Goal: Subscribe to service/newsletter

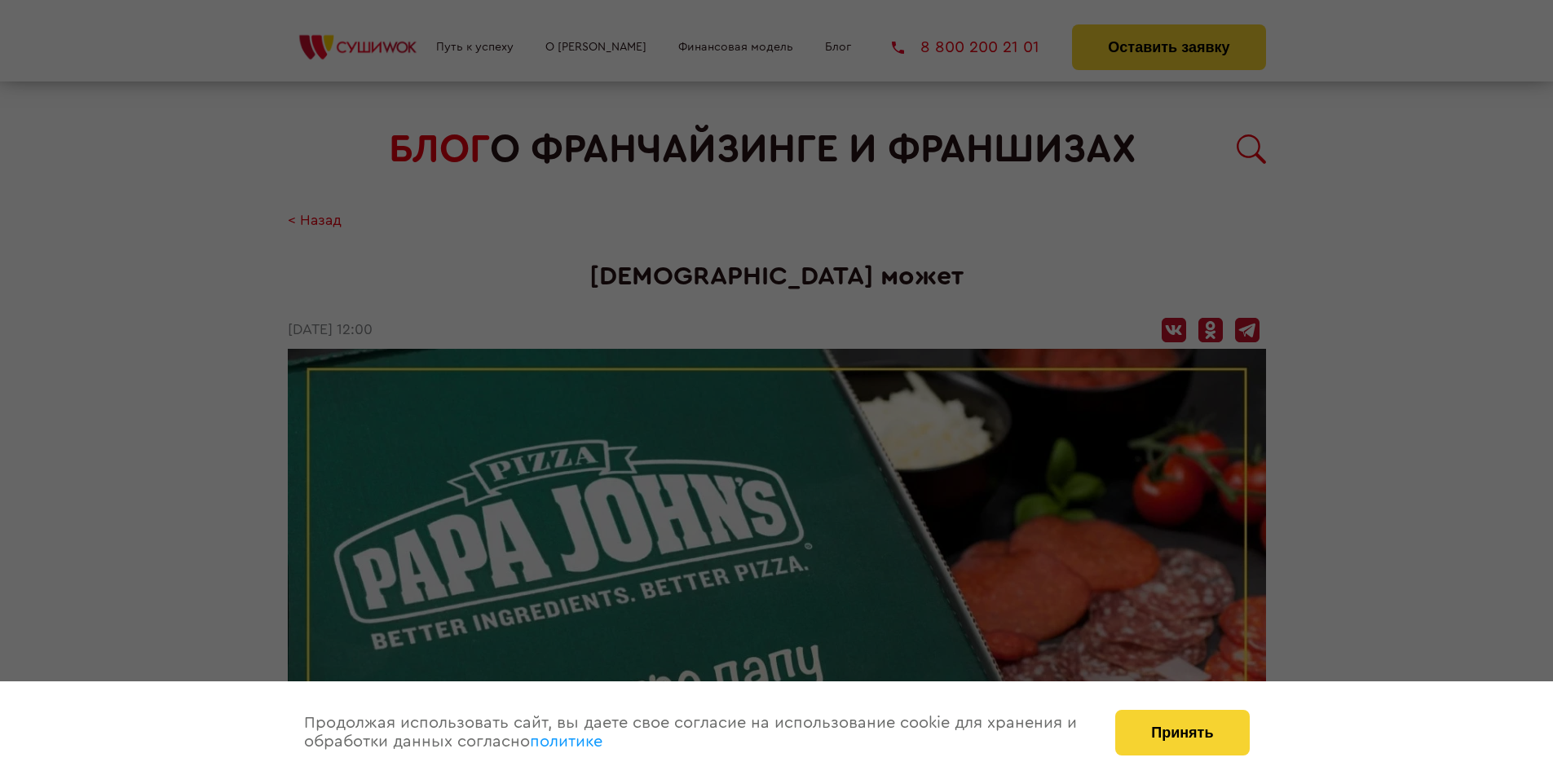
scroll to position [3413, 0]
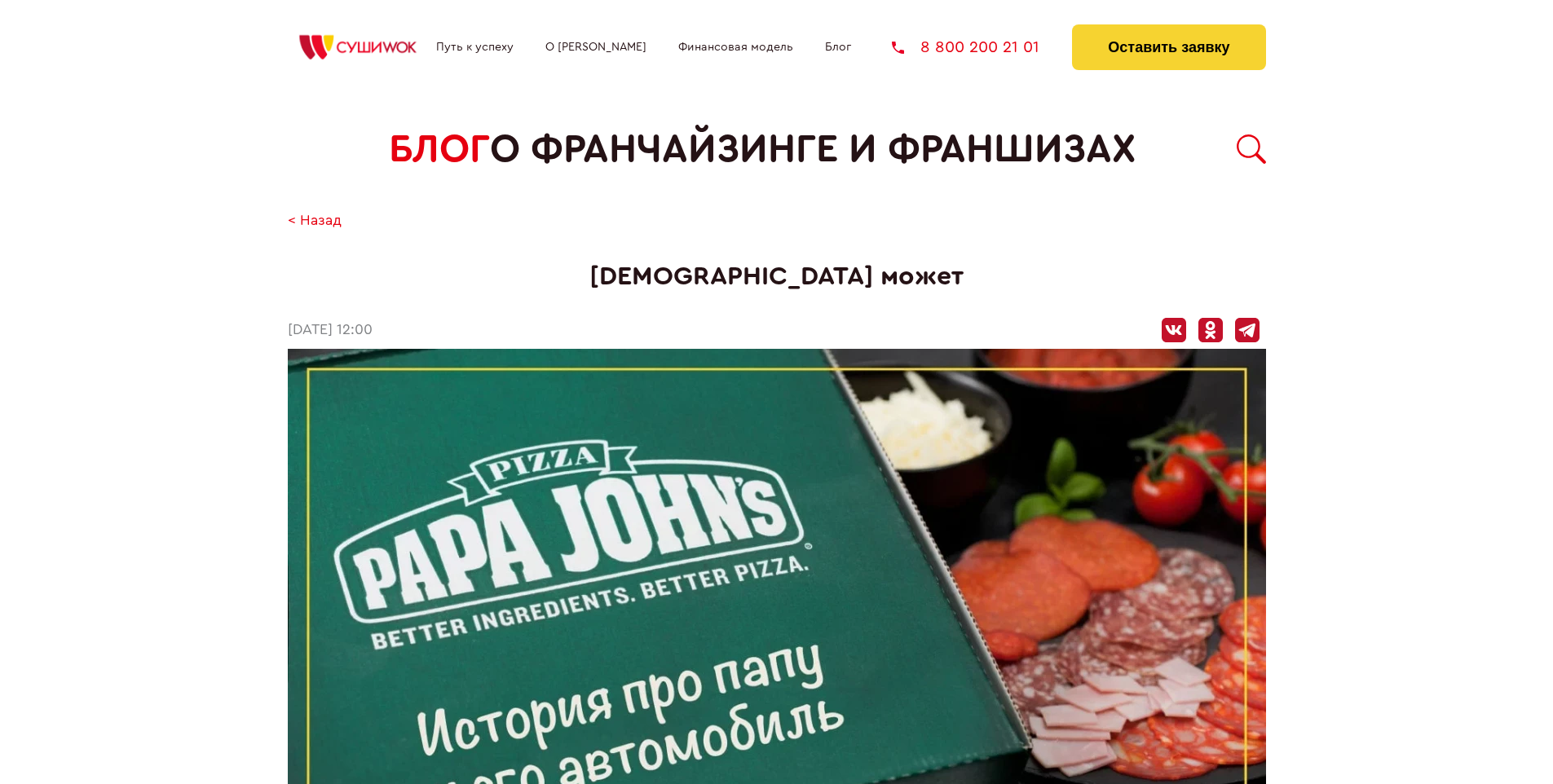
scroll to position [3413, 0]
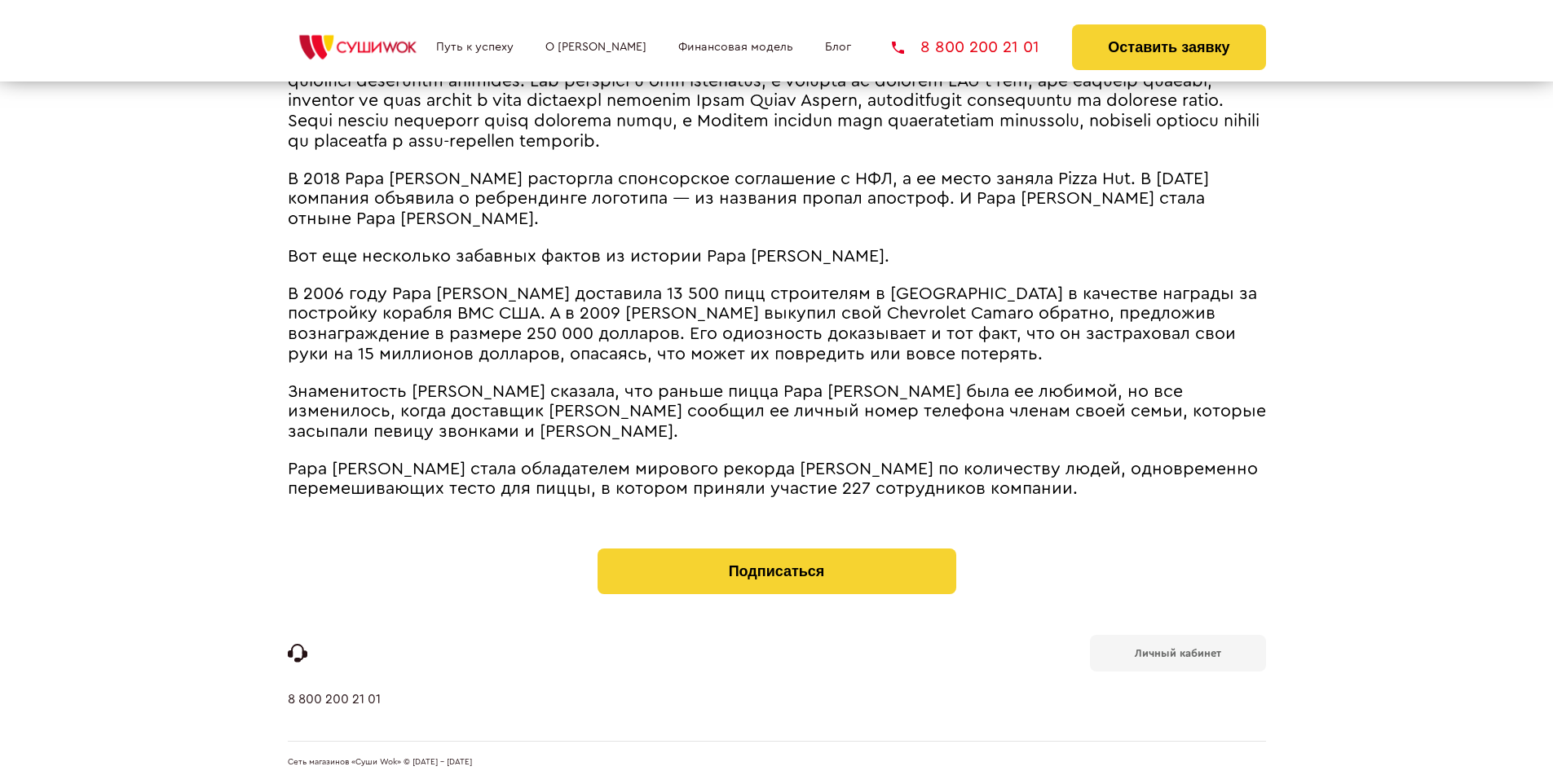
click at [1177, 652] on b "Личный кабинет" at bounding box center [1178, 653] width 86 height 11
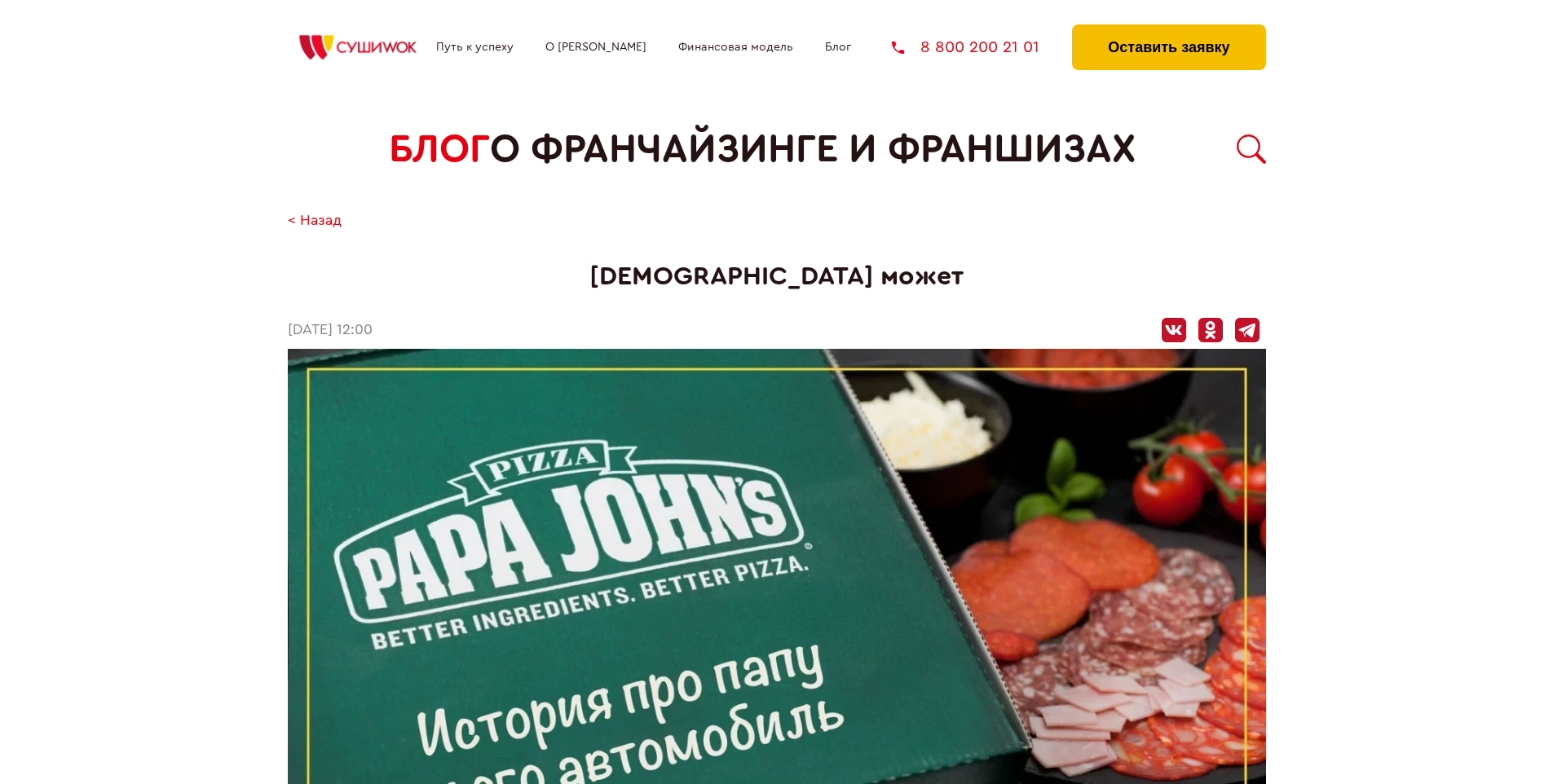
click at [1168, 28] on button "Оставить заявку" at bounding box center [1168, 48] width 193 height 46
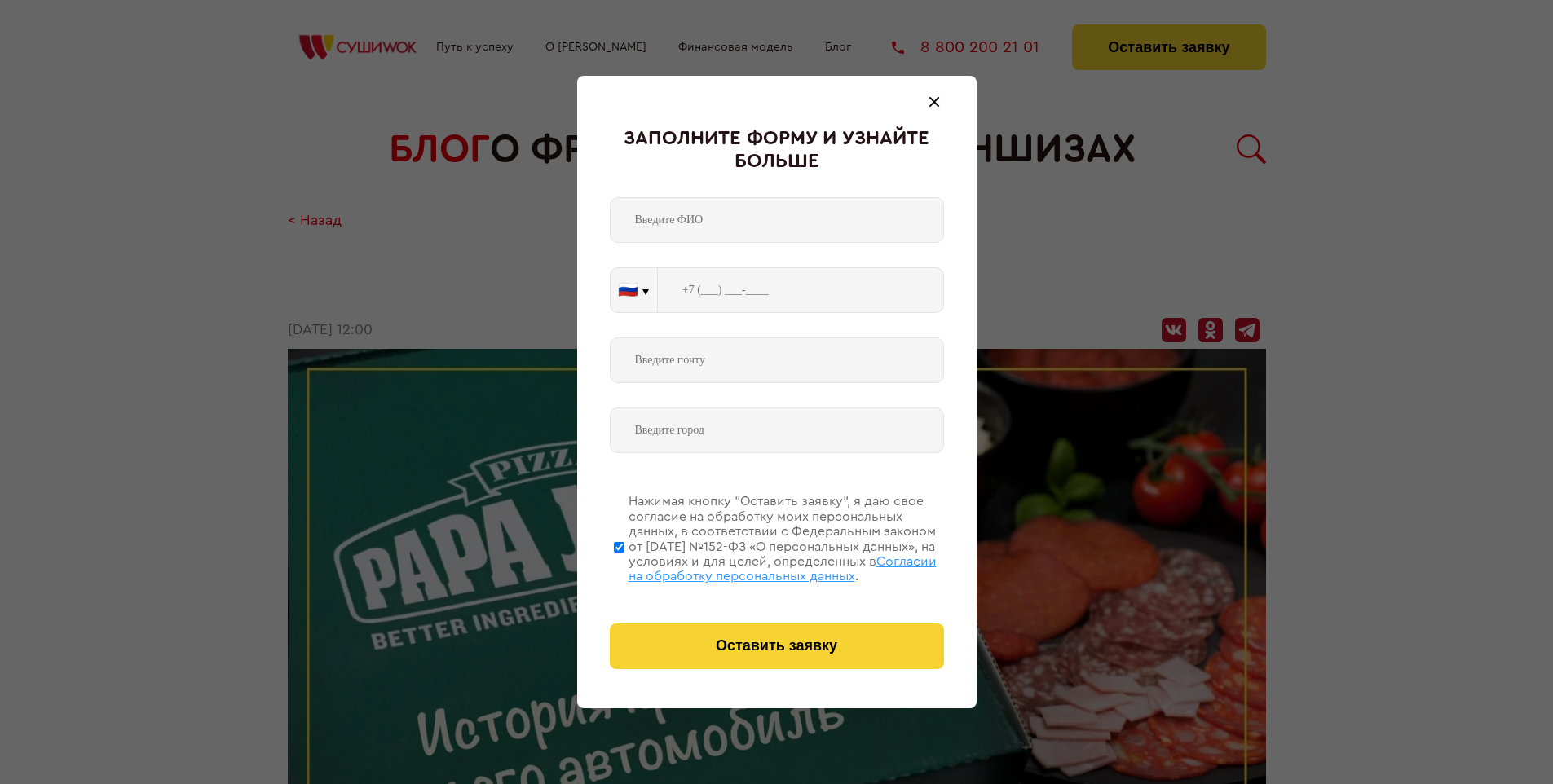
click at [755, 566] on span "Согласии на обработку персональных данных" at bounding box center [783, 568] width 308 height 27
click at [624, 566] on input "Нажимая кнопку “Оставить заявку”, я даю свое согласие на обработку моих персона…" at bounding box center [619, 546] width 11 height 130
checkbox input "false"
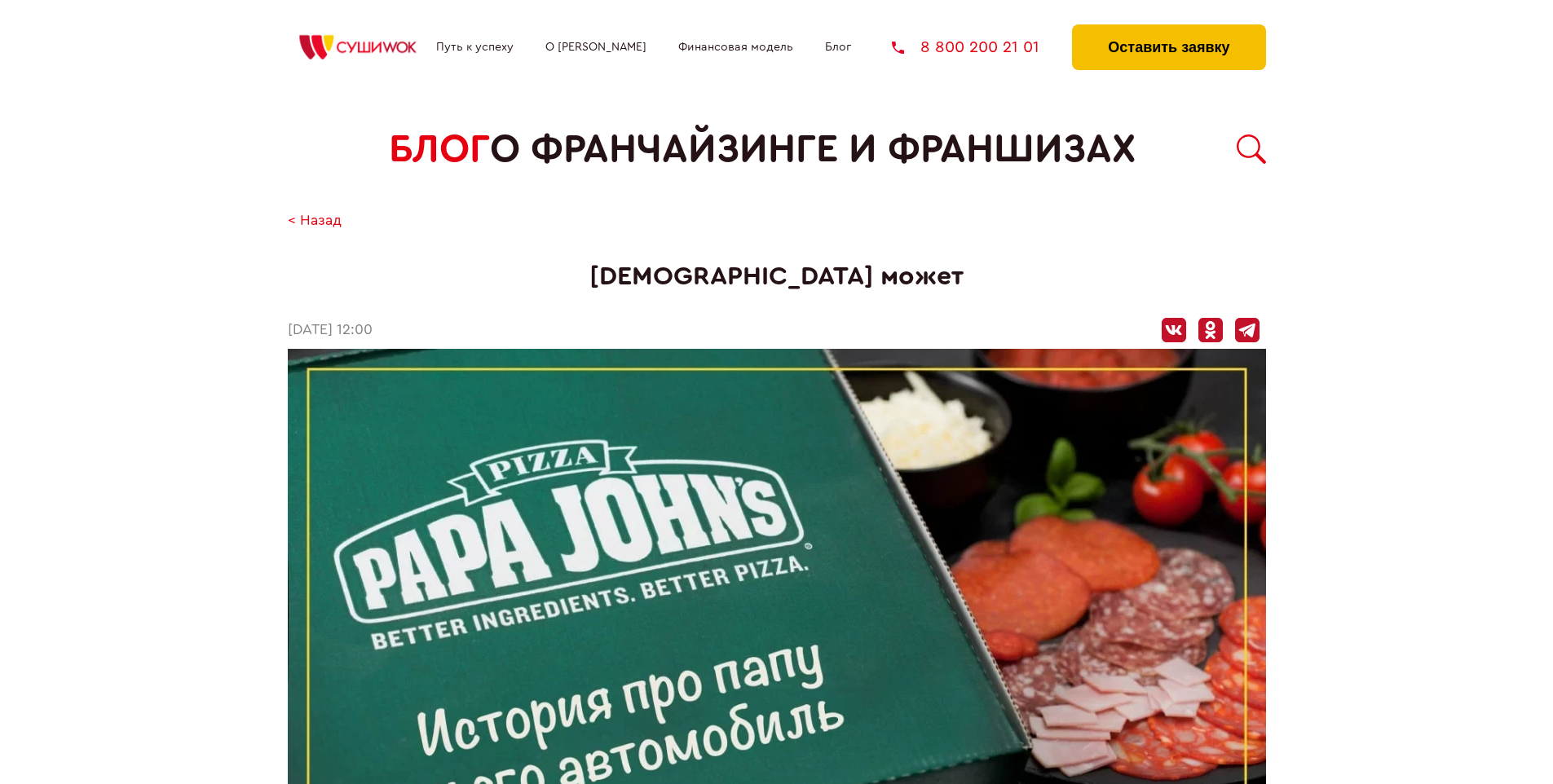
click at [1168, 28] on button "Оставить заявку" at bounding box center [1168, 48] width 193 height 46
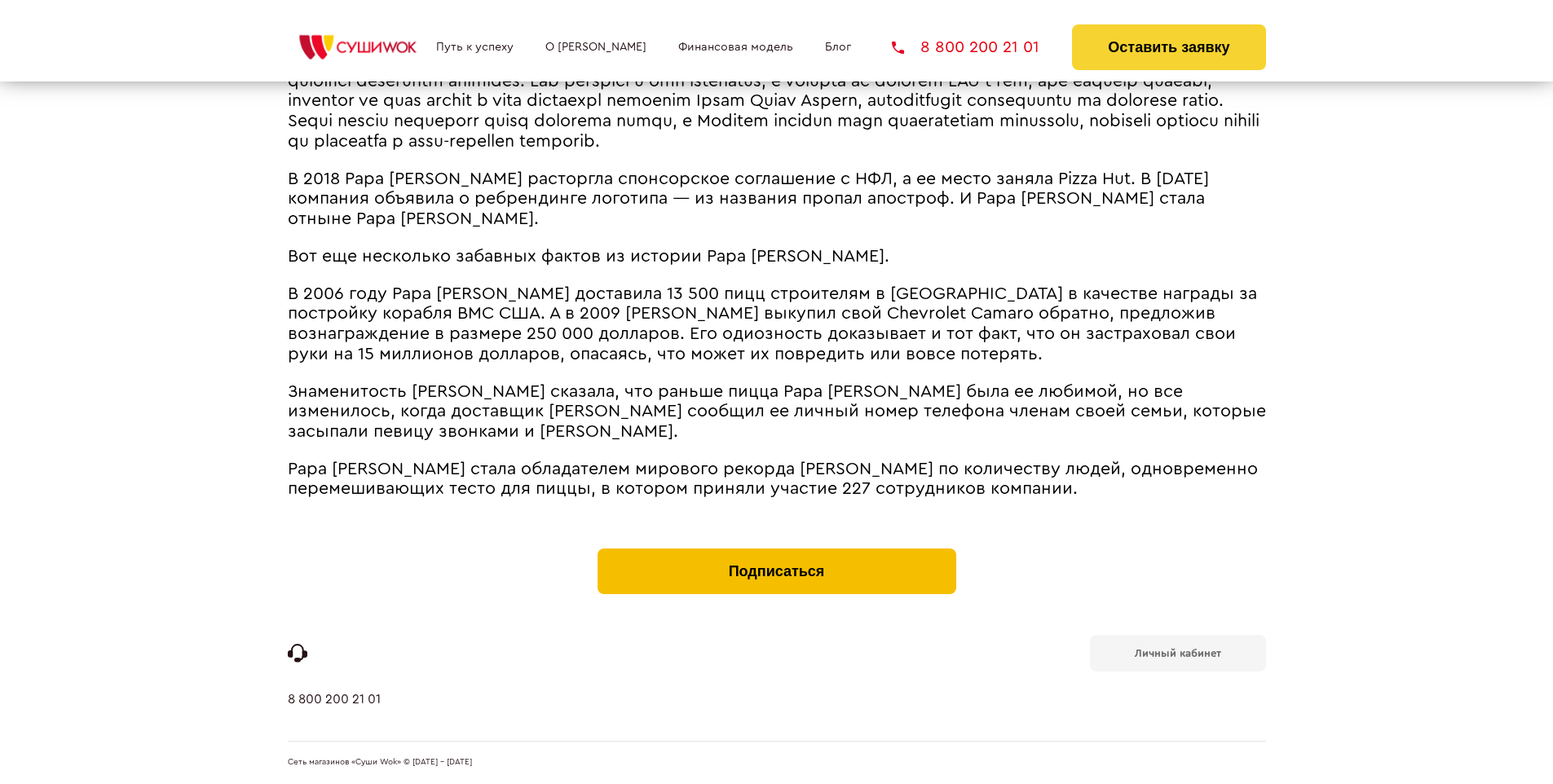
click at [776, 552] on button "Подписаться" at bounding box center [776, 571] width 359 height 46
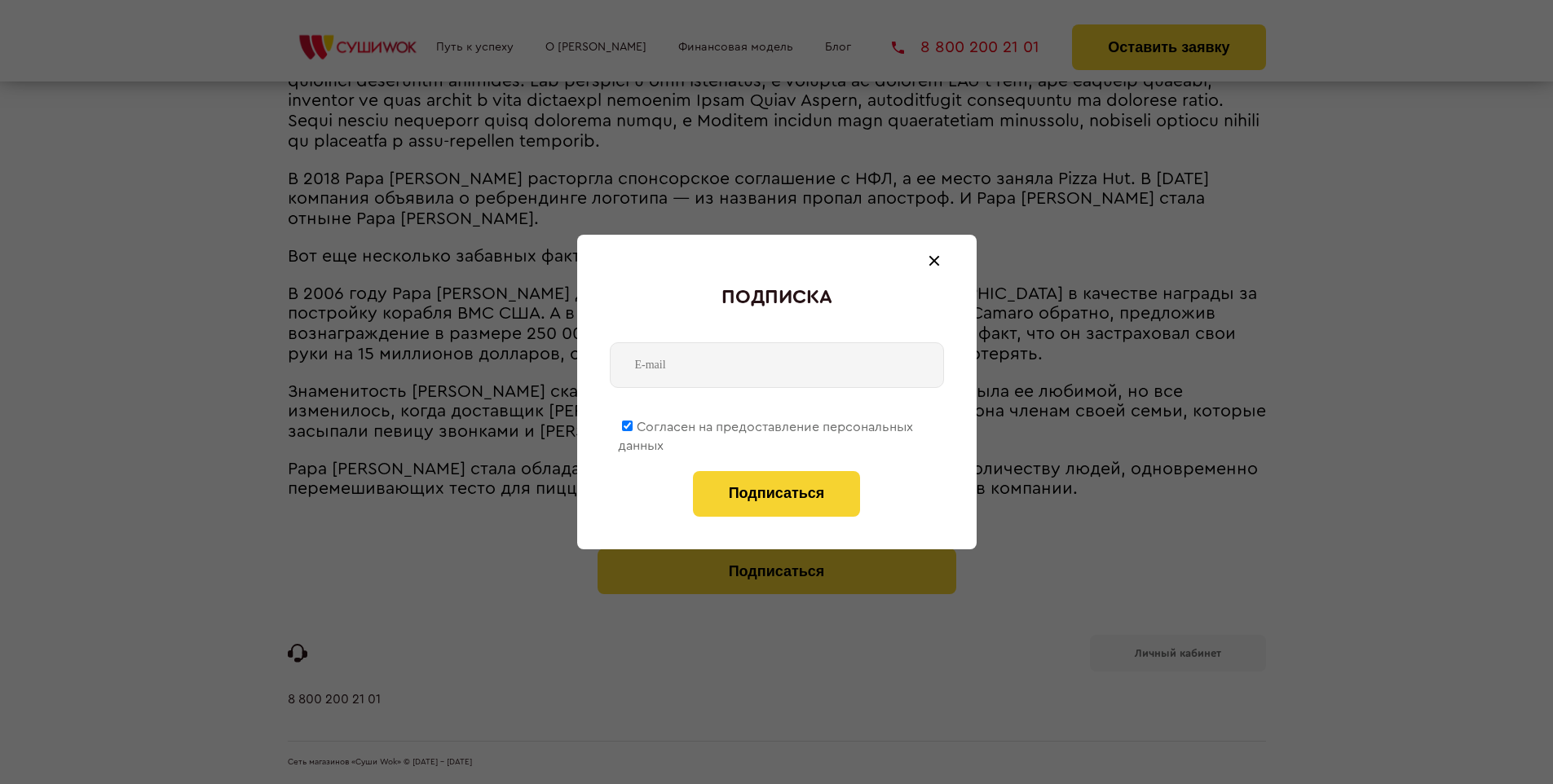
click at [766, 424] on span "Согласен на предоставление персональных данных" at bounding box center [765, 436] width 295 height 32
click at [633, 424] on input "Согласен на предоставление персональных данных" at bounding box center [628, 425] width 11 height 11
checkbox input "false"
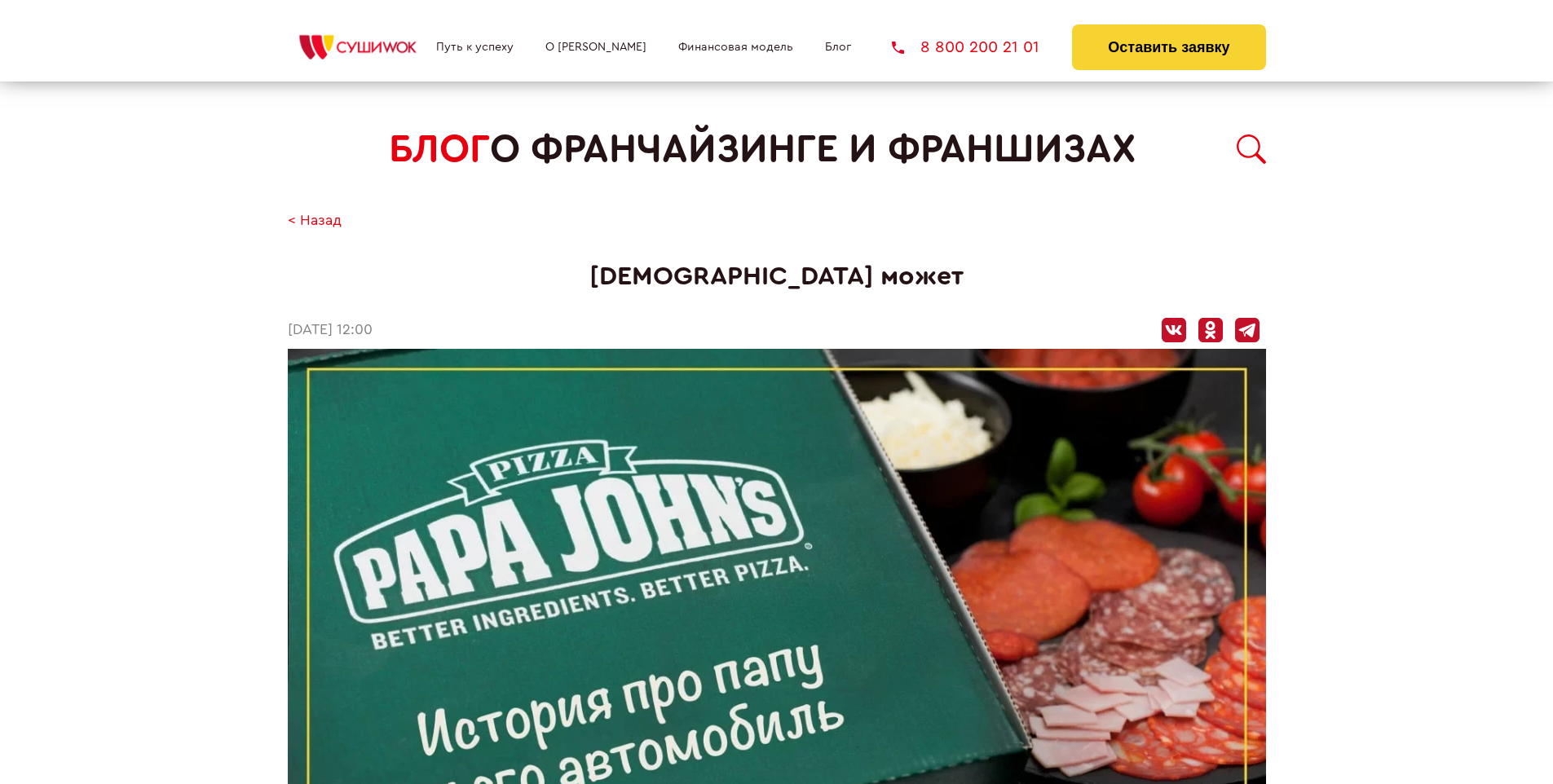
scroll to position [3413, 0]
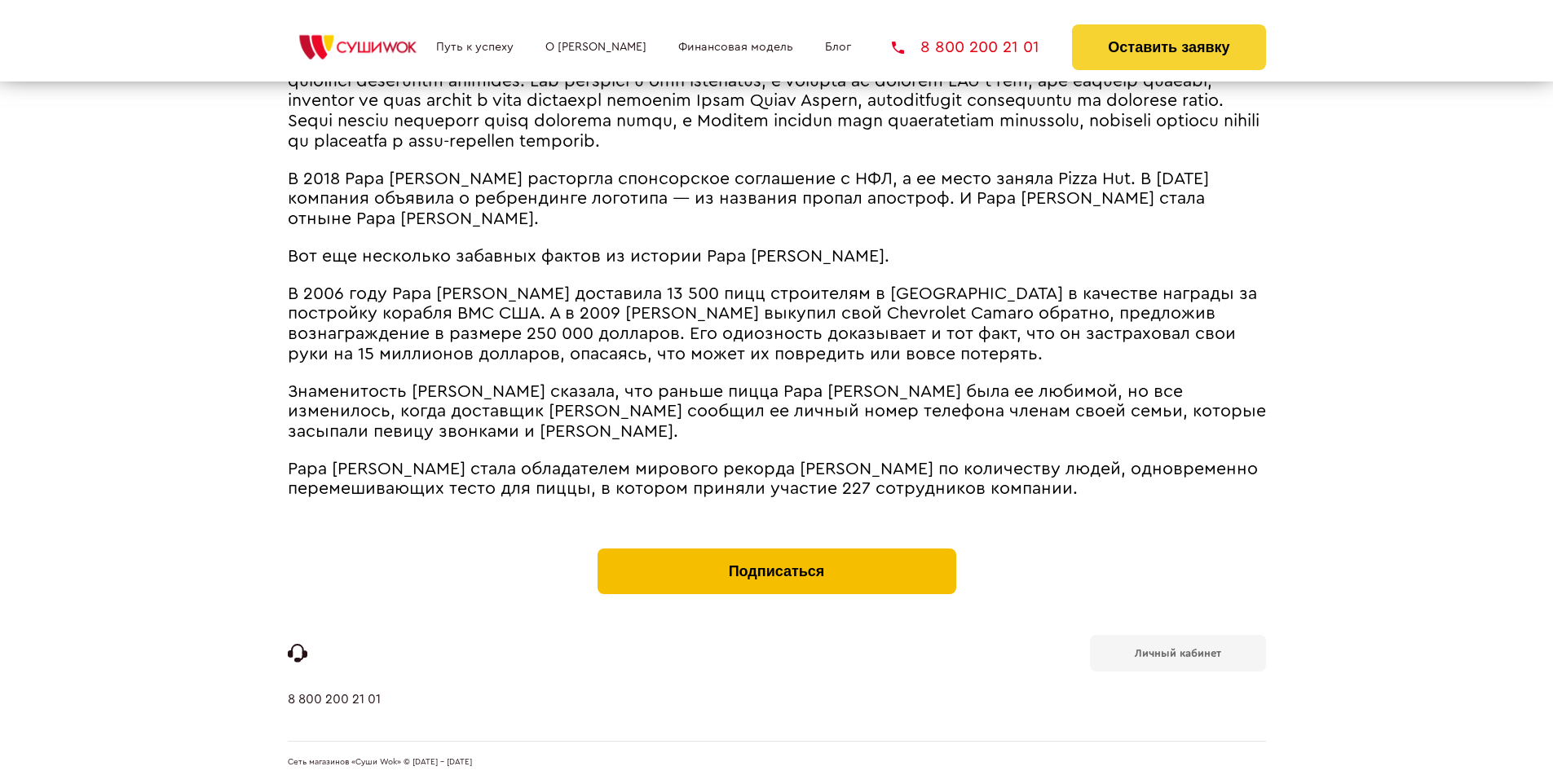
click at [776, 552] on button "Подписаться" at bounding box center [776, 571] width 359 height 46
